Goal: Communication & Community: Ask a question

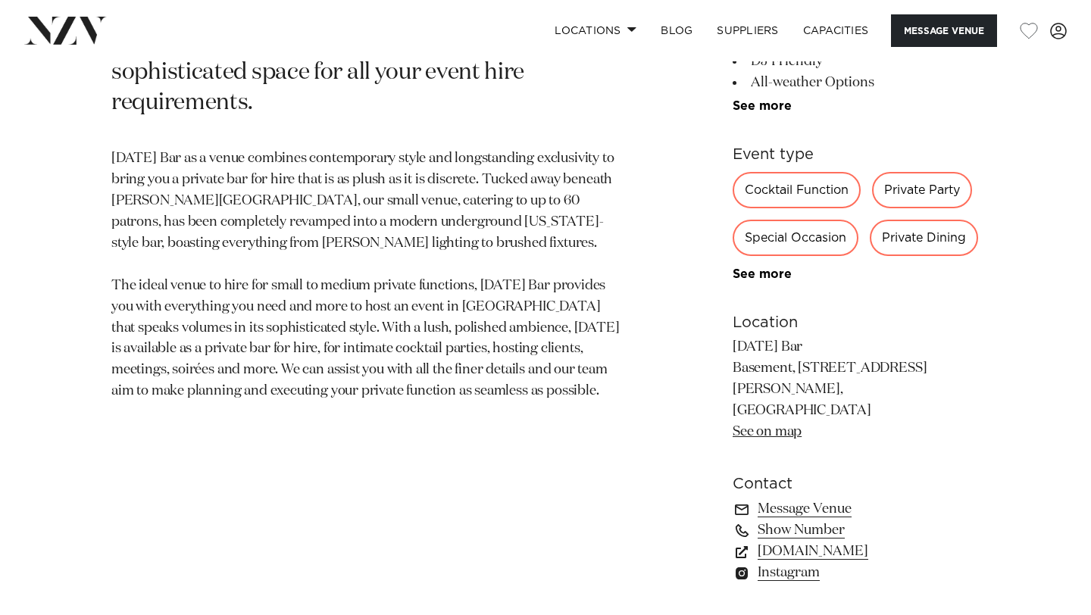
scroll to position [785, 0]
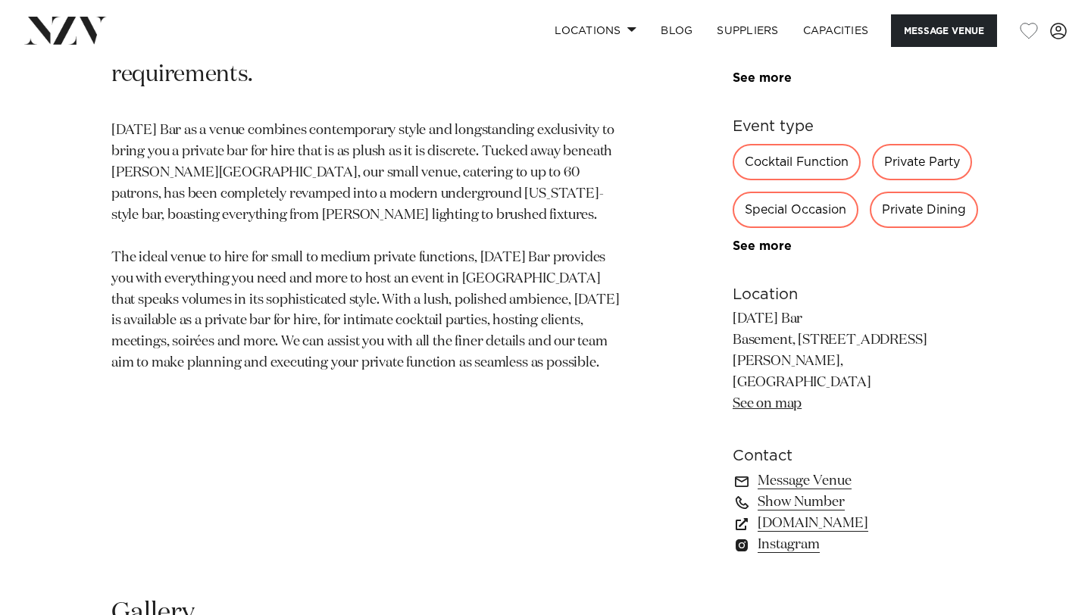
click at [947, 161] on div "Private Party" at bounding box center [922, 162] width 100 height 36
click at [913, 160] on div "Private Party" at bounding box center [922, 162] width 100 height 36
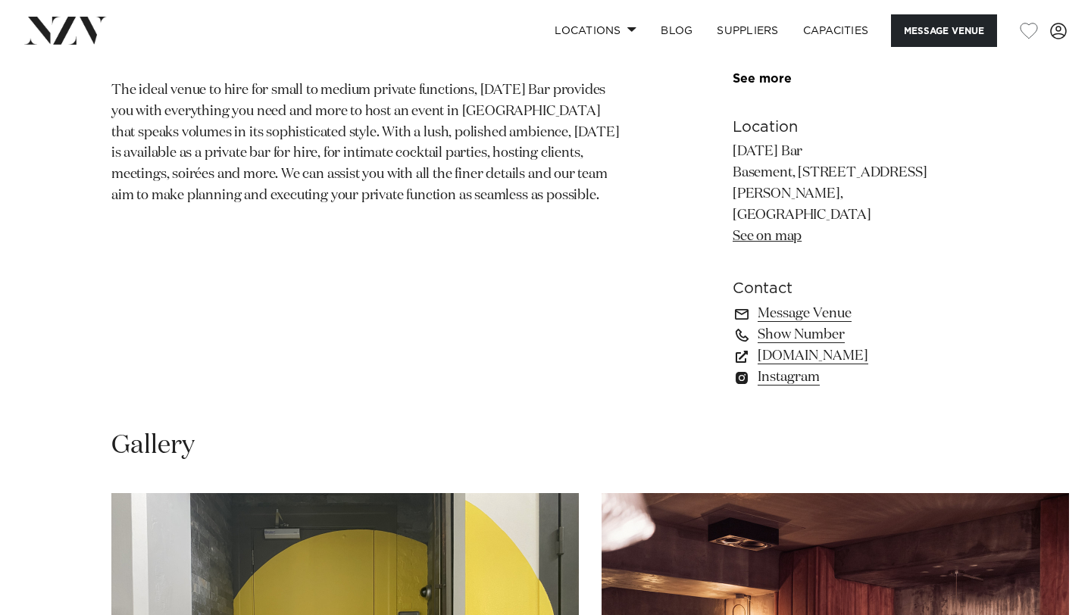
scroll to position [1005, 0]
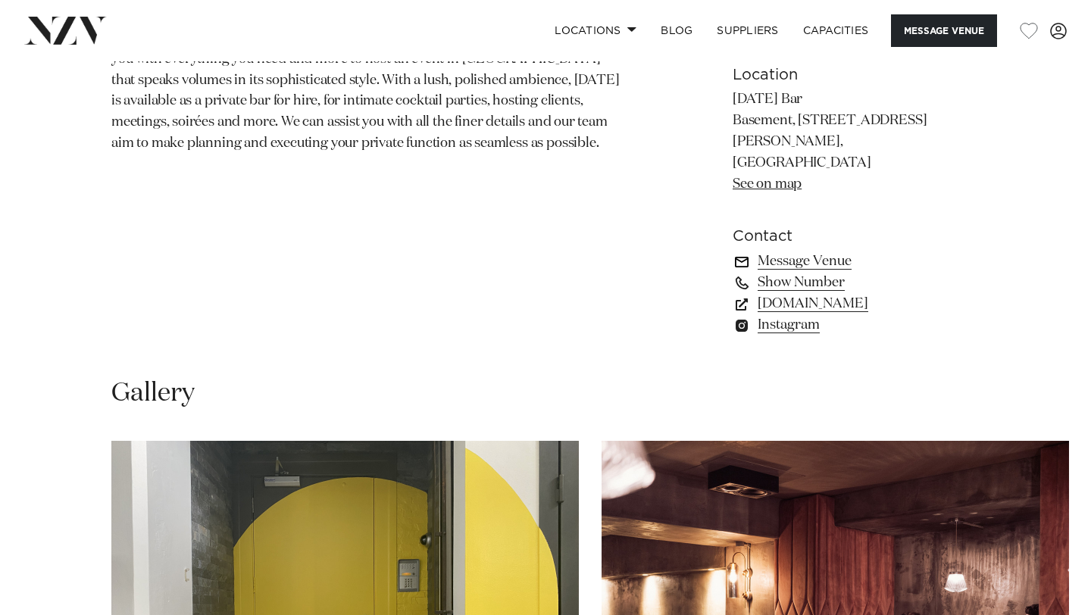
click at [812, 251] on link "Message Venue" at bounding box center [856, 261] width 247 height 21
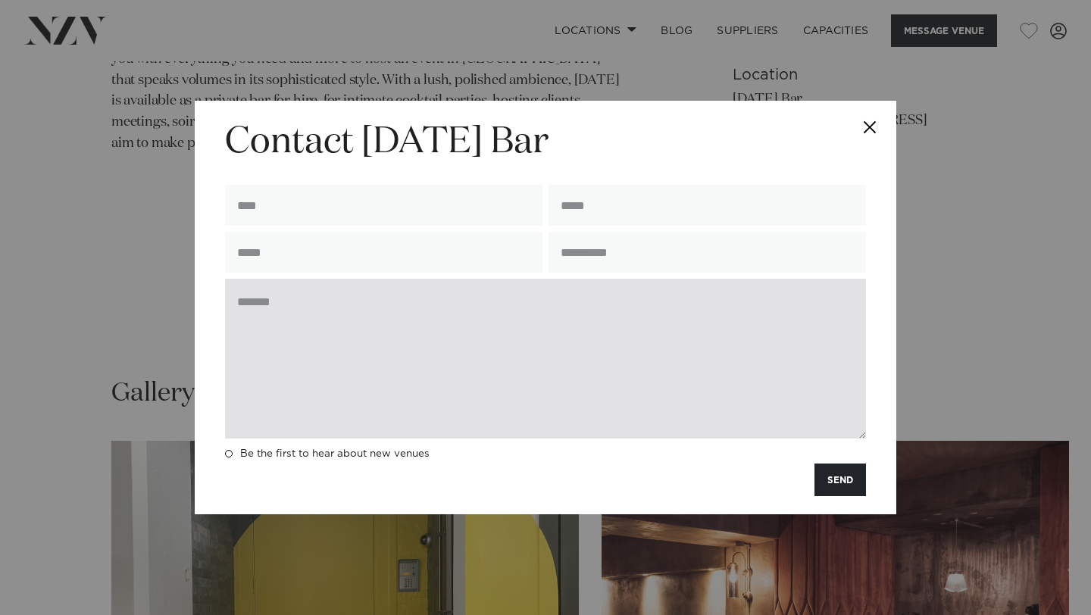
click at [438, 335] on textarea at bounding box center [545, 359] width 641 height 160
paste textarea "**********"
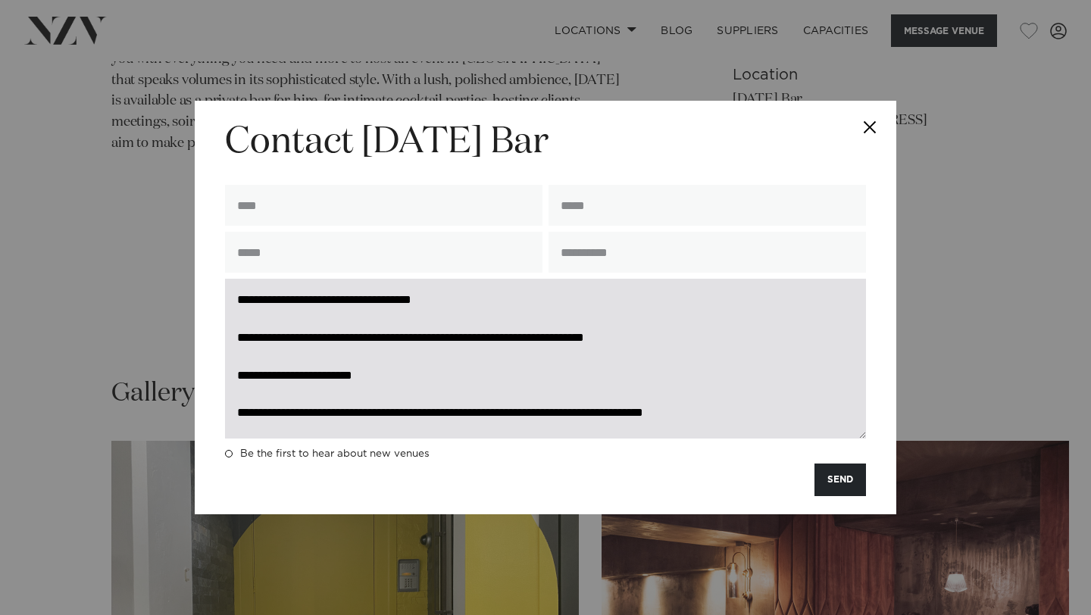
scroll to position [0, 0]
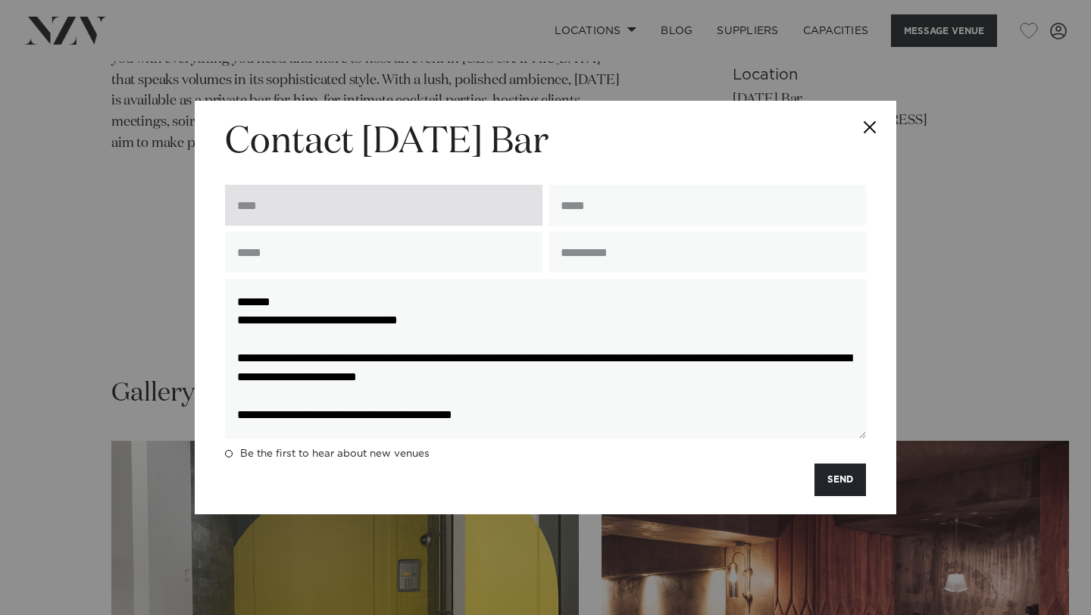
type textarea "**********"
click at [378, 211] on input "text" at bounding box center [384, 205] width 318 height 41
type input "**********"
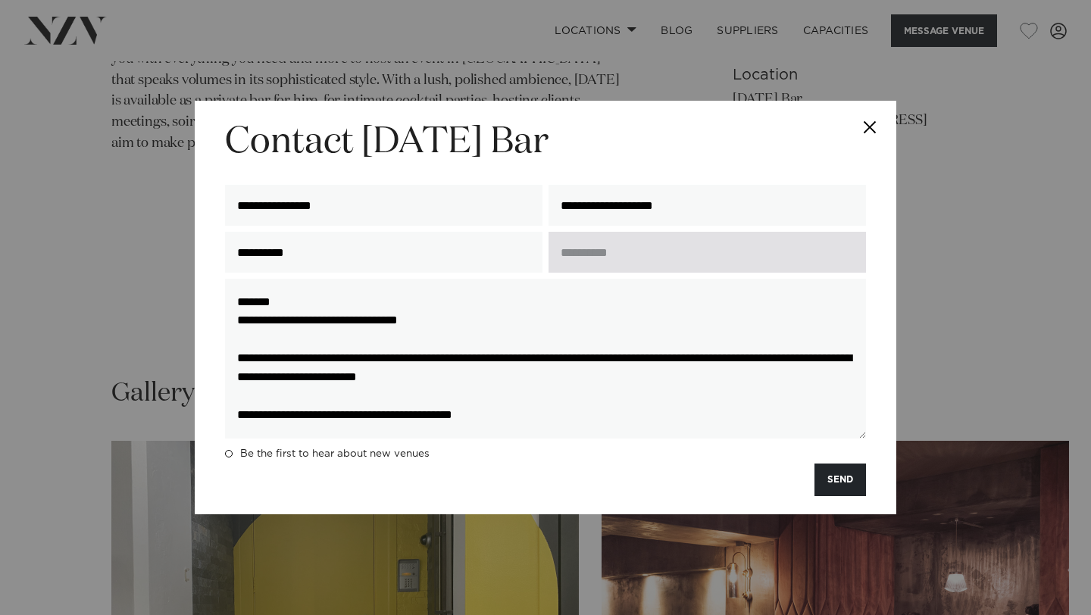
click at [635, 253] on input "text" at bounding box center [708, 252] width 318 height 41
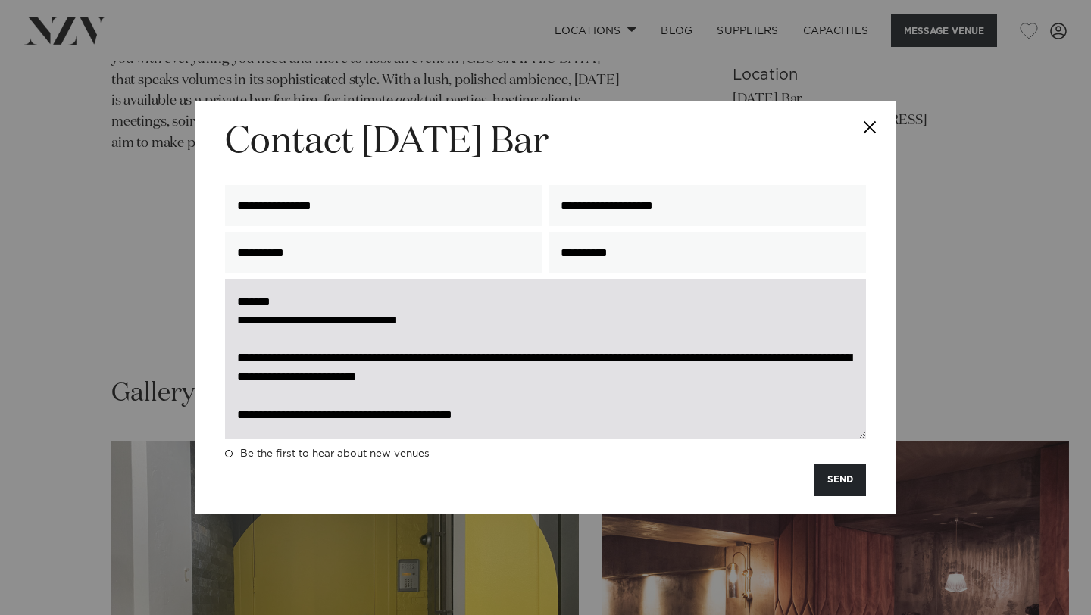
type input "**********"
click at [671, 323] on textarea "**********" at bounding box center [545, 359] width 641 height 160
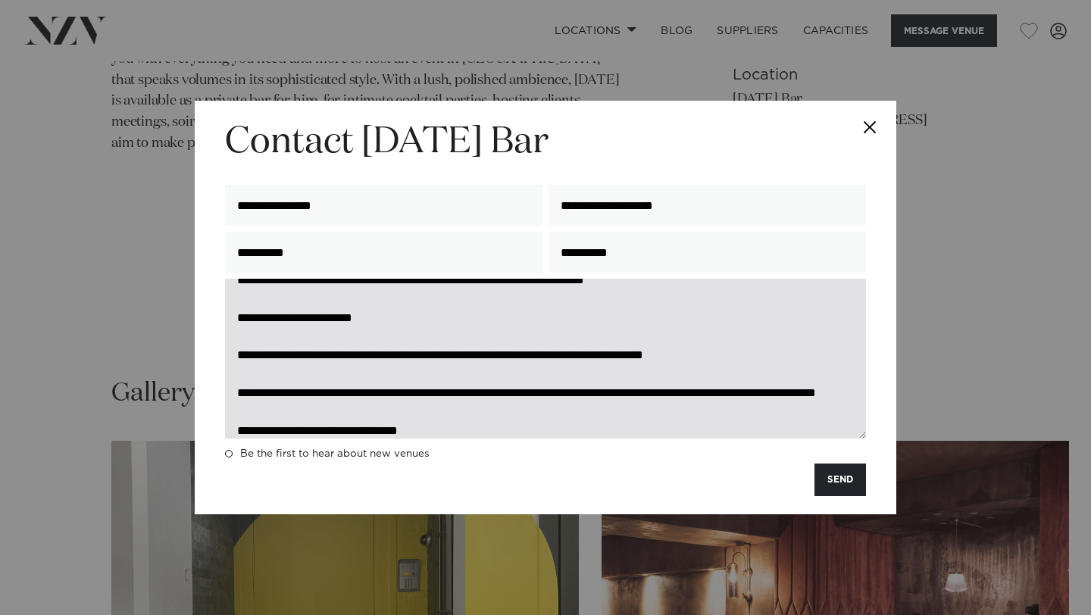
scroll to position [377, 0]
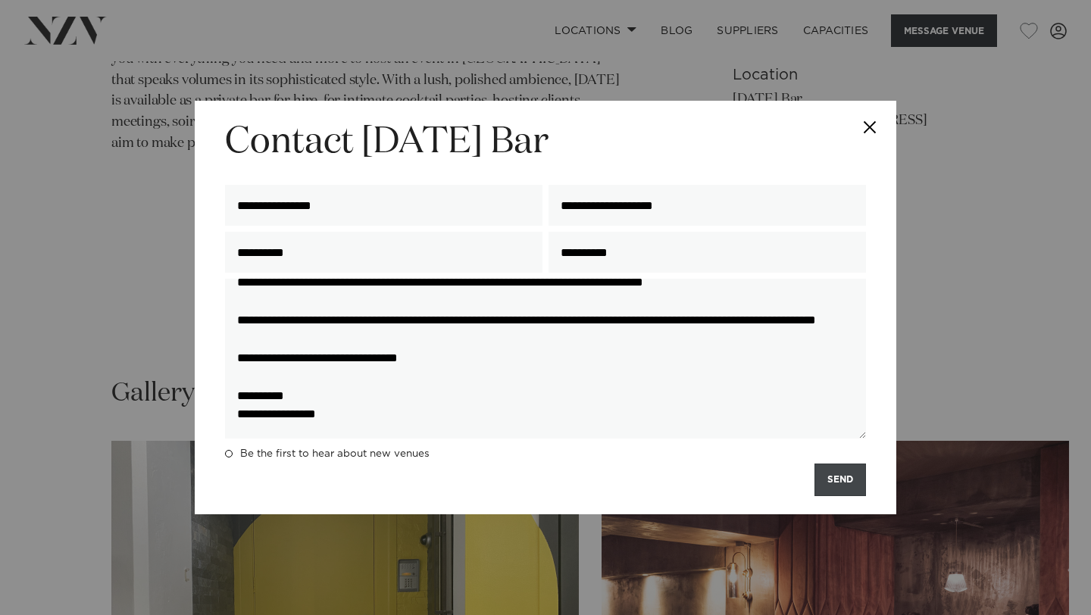
click at [840, 487] on button "SEND" at bounding box center [841, 480] width 52 height 33
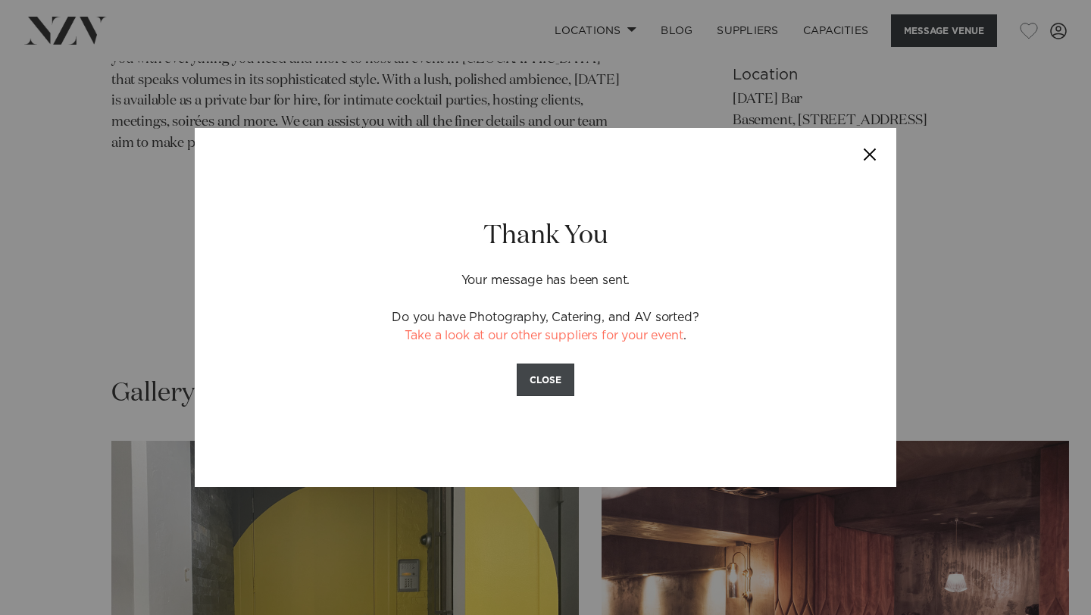
click at [546, 377] on button "CLOSE" at bounding box center [546, 380] width 58 height 33
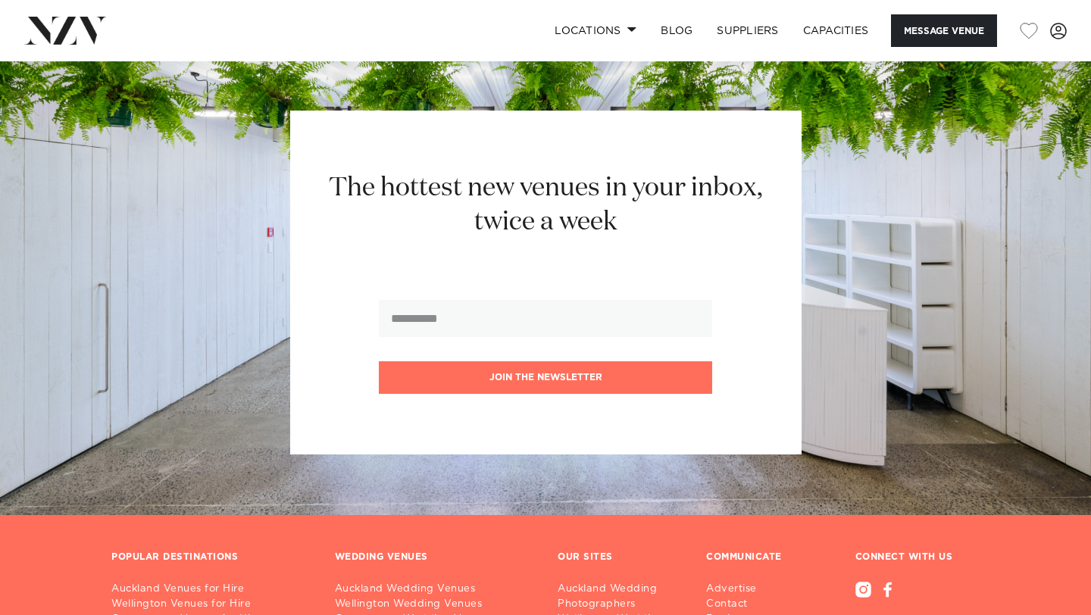
scroll to position [2121, 0]
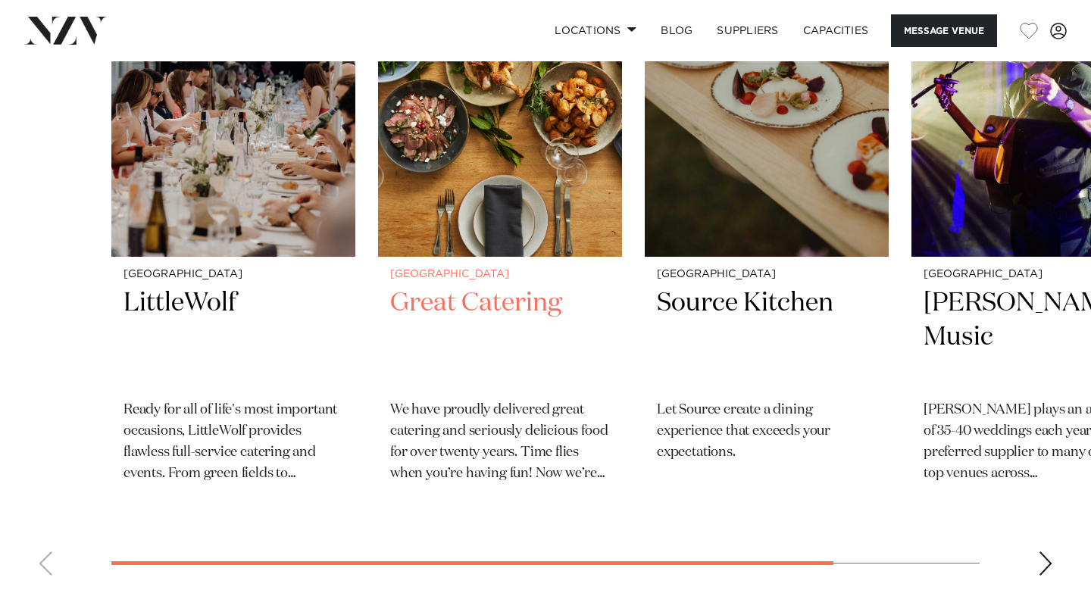
scroll to position [3061, 0]
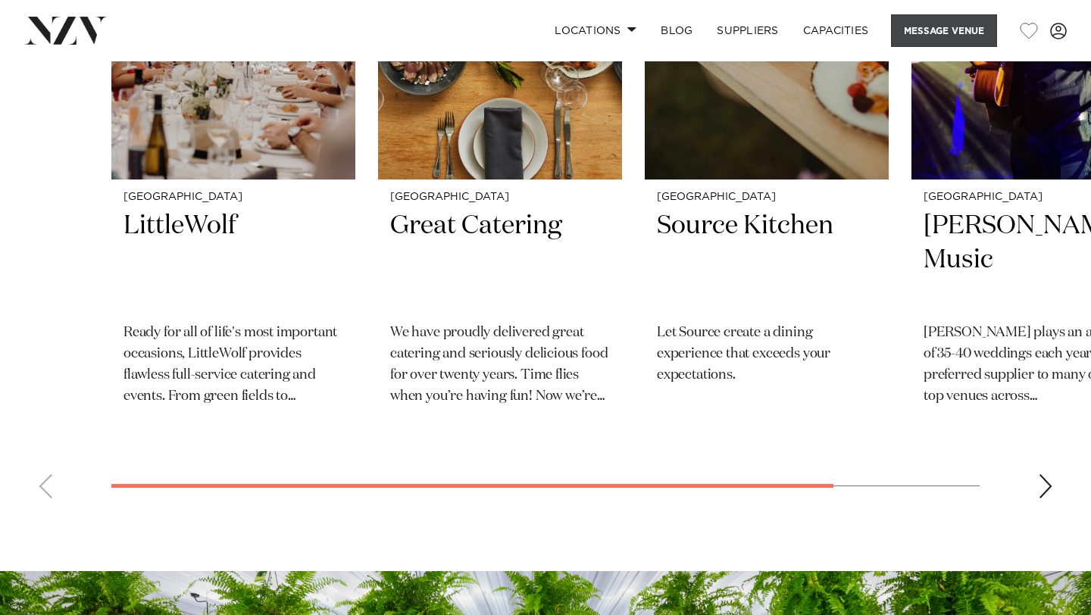
click at [962, 36] on button "Message Venue" at bounding box center [944, 30] width 106 height 33
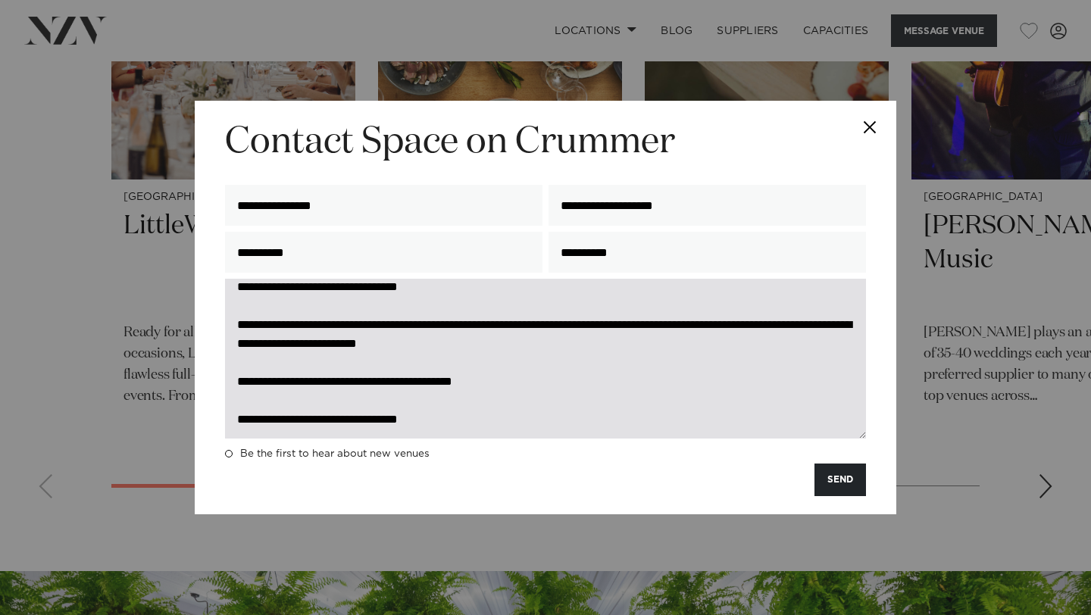
scroll to position [0, 0]
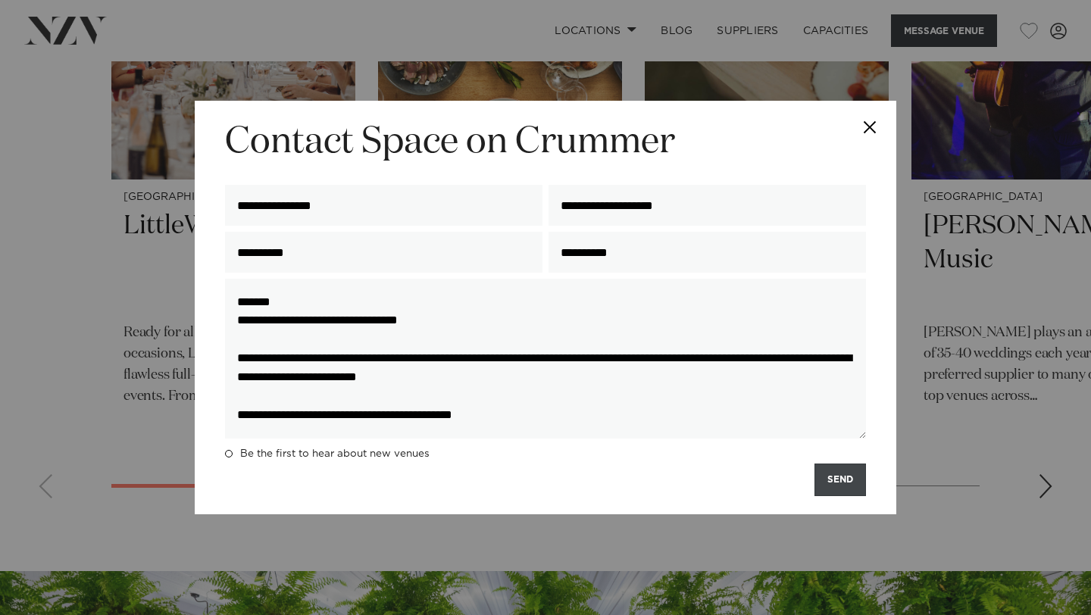
click at [847, 484] on button "SEND" at bounding box center [841, 480] width 52 height 33
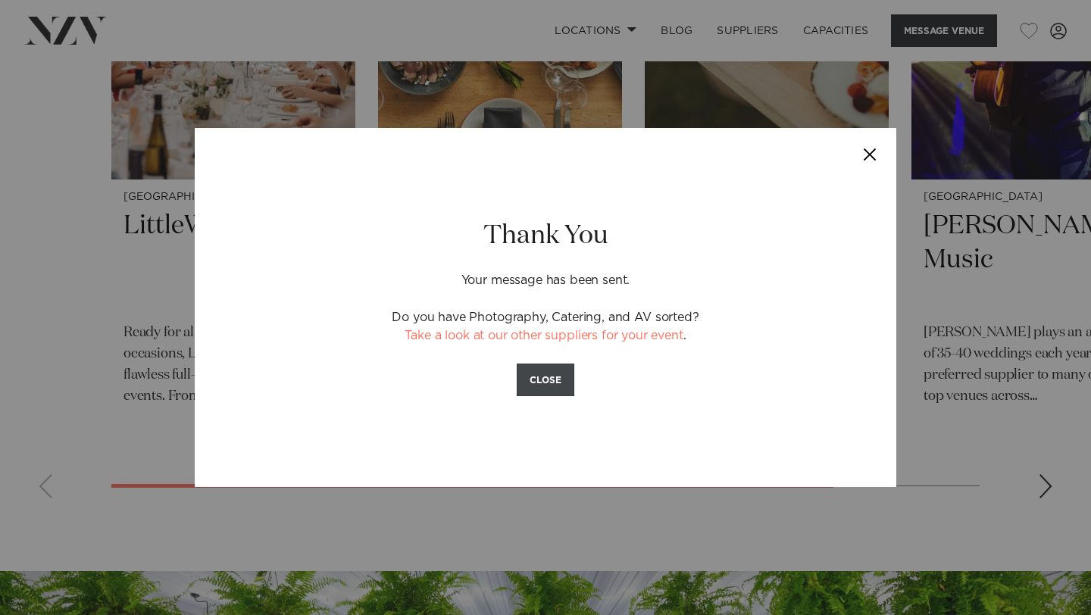
click at [557, 377] on button "CLOSE" at bounding box center [546, 380] width 58 height 33
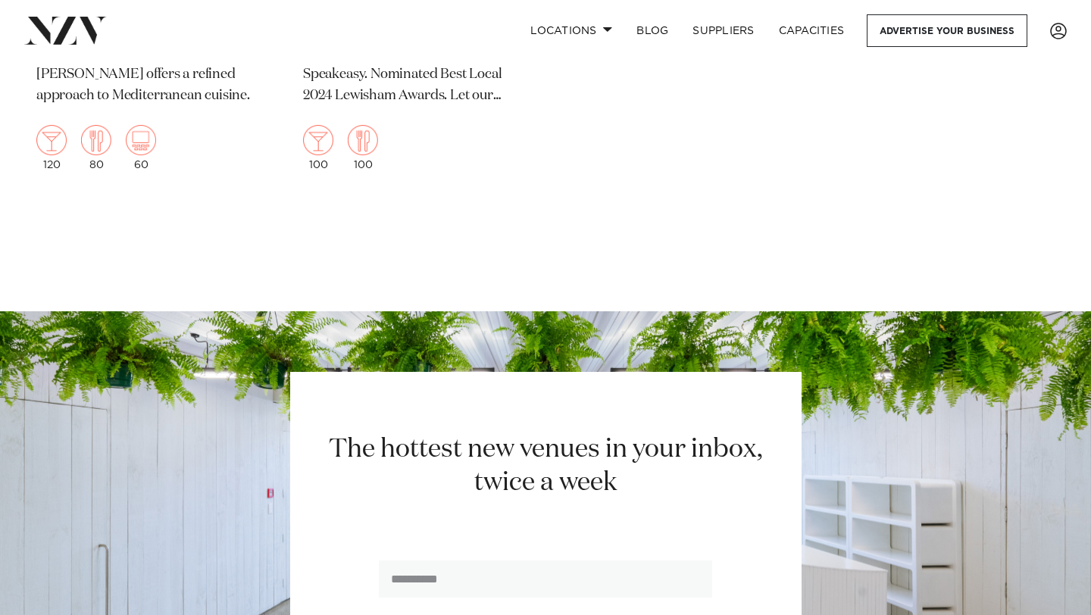
scroll to position [1151, 0]
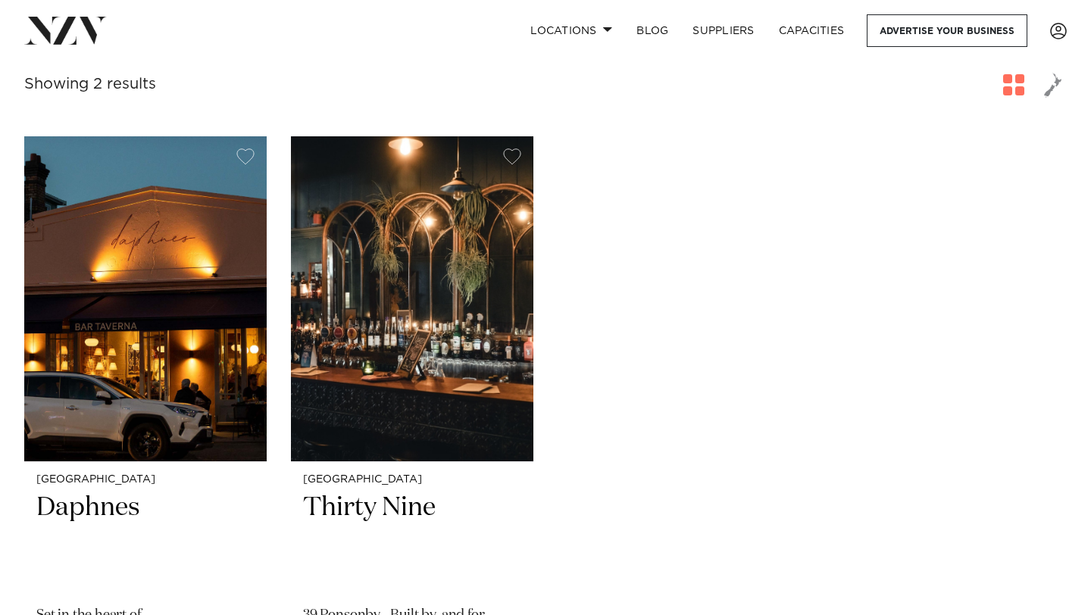
scroll to position [438, 0]
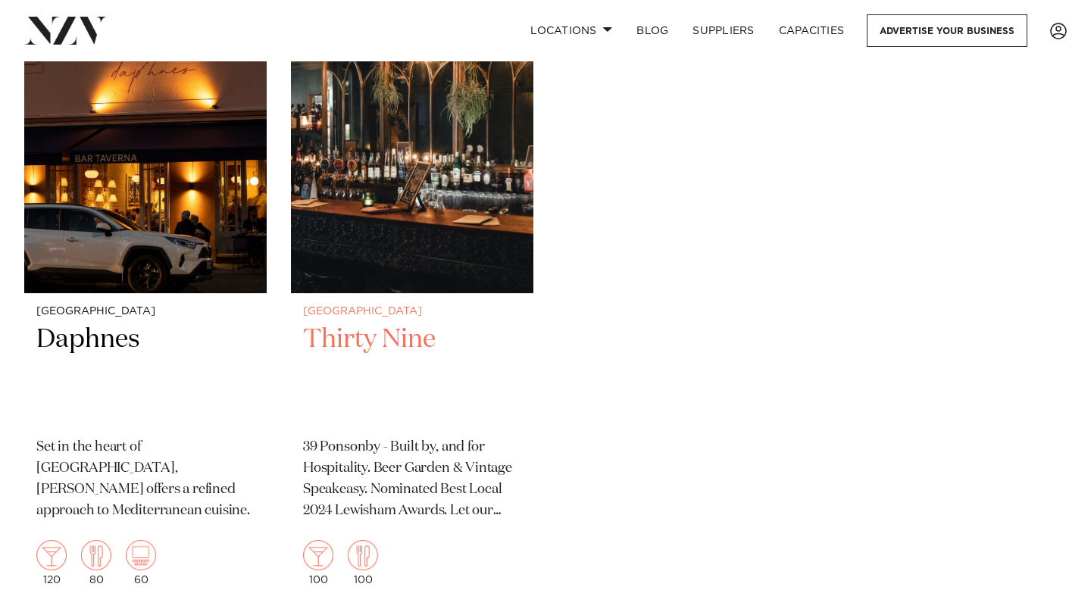
click at [415, 239] on img at bounding box center [412, 130] width 243 height 325
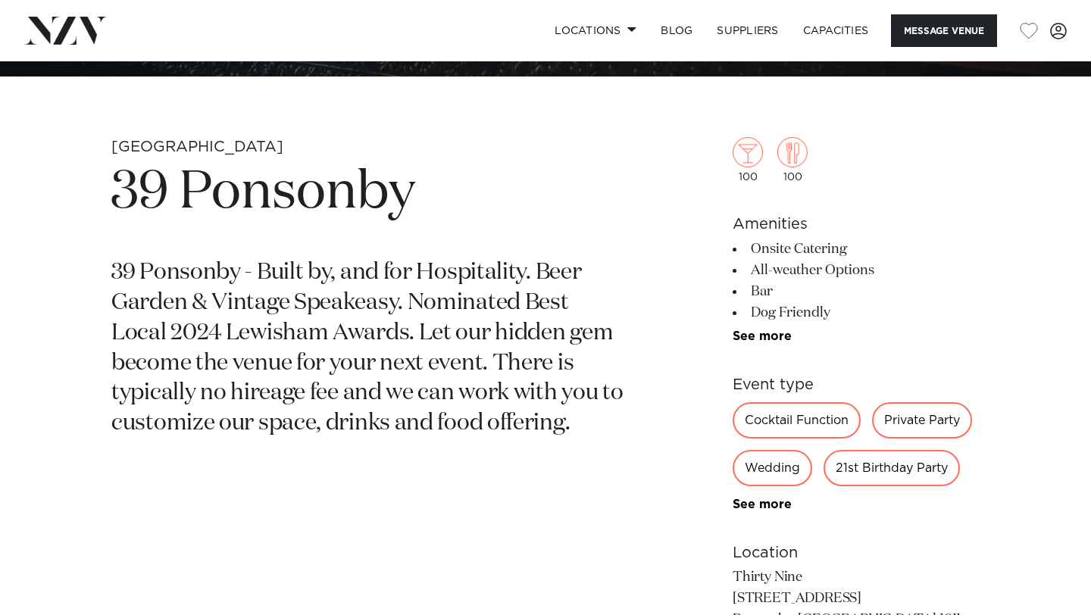
scroll to position [498, 0]
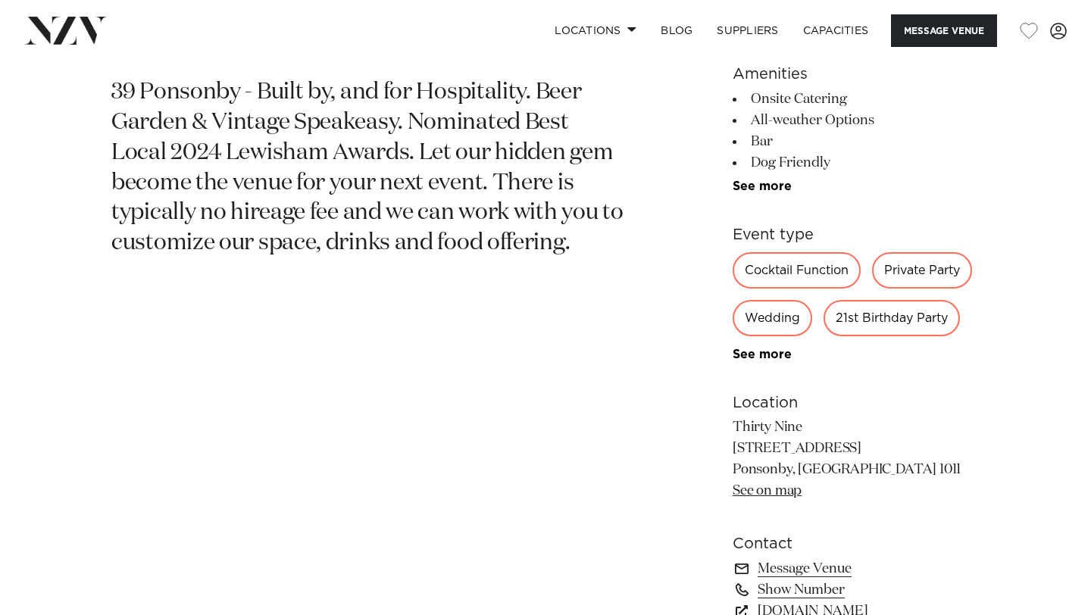
scroll to position [750, 0]
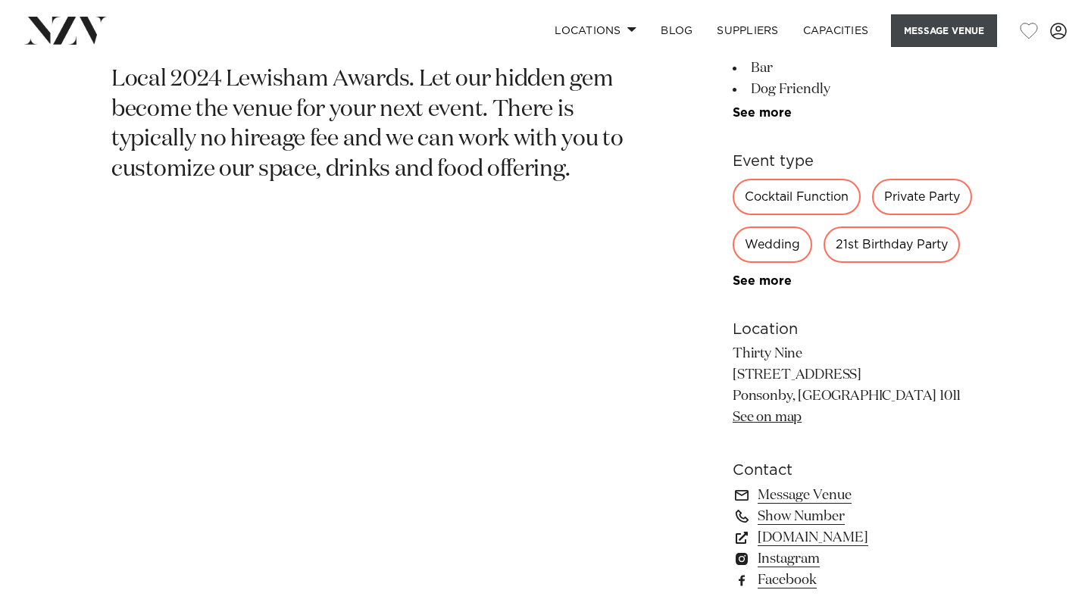
click at [937, 32] on button "Message Venue" at bounding box center [944, 30] width 106 height 33
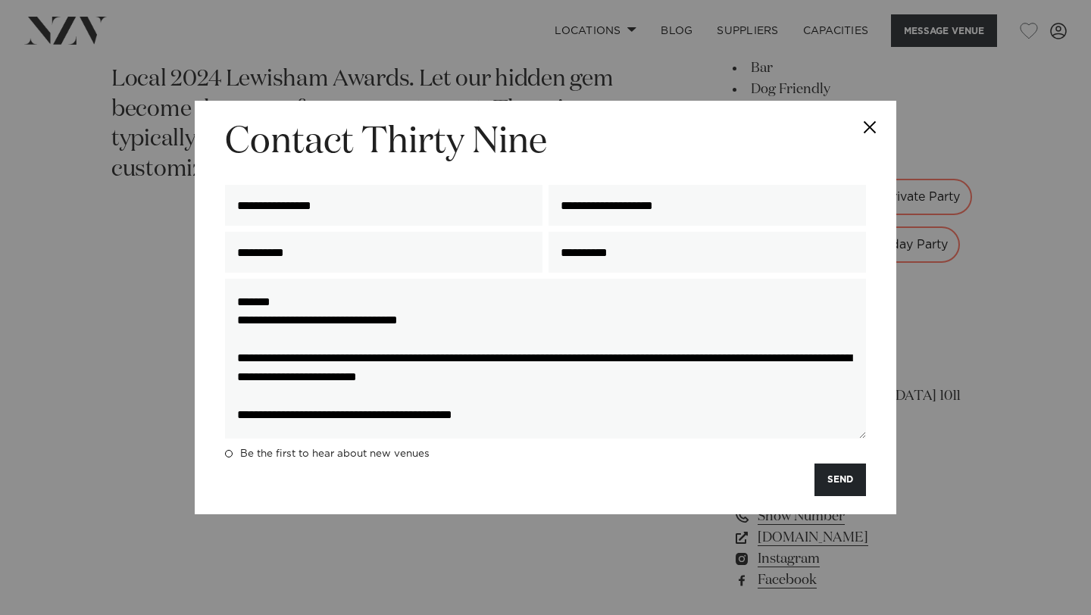
click at [884, 116] on button "Close" at bounding box center [870, 127] width 53 height 53
